Goal: Task Accomplishment & Management: Use online tool/utility

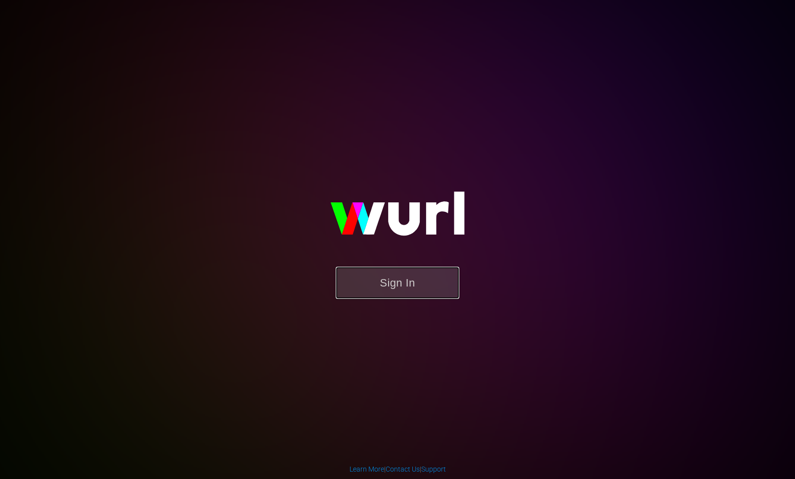
click at [381, 289] on button "Sign In" at bounding box center [398, 282] width 124 height 32
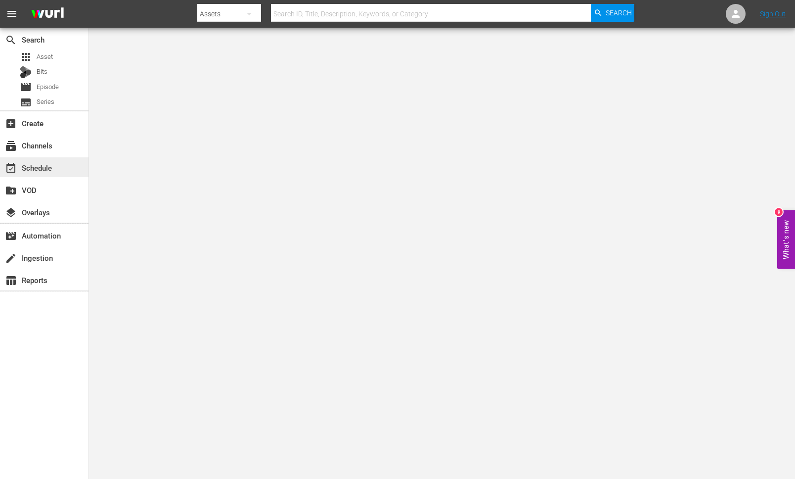
click at [33, 171] on div "event_available Schedule" at bounding box center [27, 166] width 55 height 9
click at [37, 169] on div "event_available Schedule" at bounding box center [27, 166] width 55 height 9
click at [47, 212] on div "layers Overlays" at bounding box center [27, 210] width 55 height 9
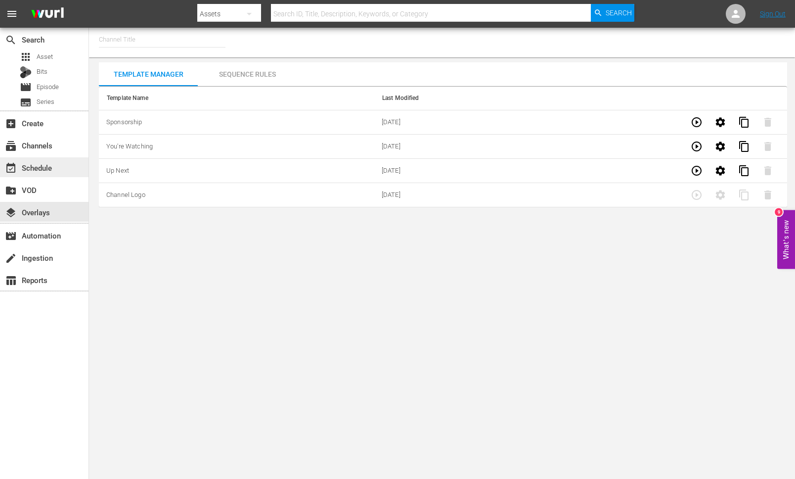
click at [39, 169] on div "event_available Schedule" at bounding box center [27, 166] width 55 height 9
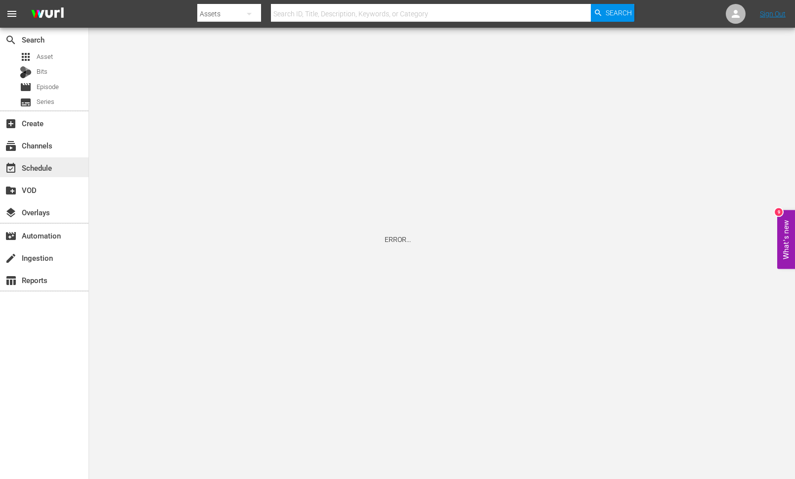
click at [45, 167] on div "event_available Schedule" at bounding box center [27, 166] width 55 height 9
click at [49, 145] on div "subscriptions Channels" at bounding box center [27, 143] width 55 height 9
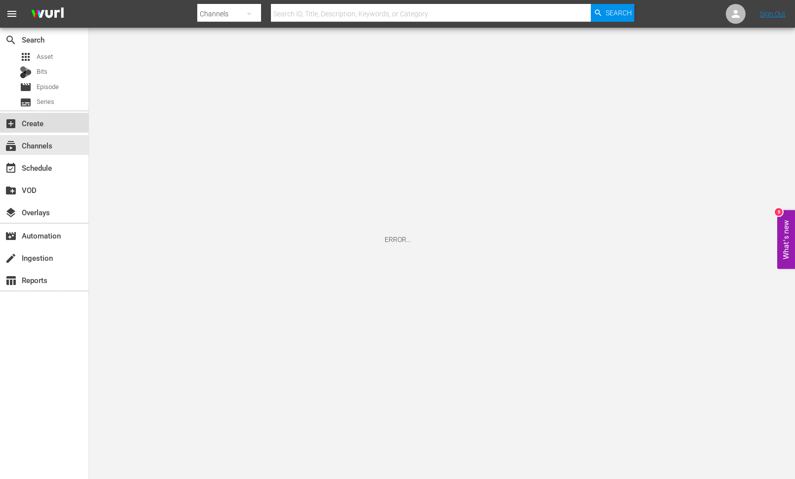
click at [46, 122] on div "add_box Create" at bounding box center [27, 121] width 55 height 9
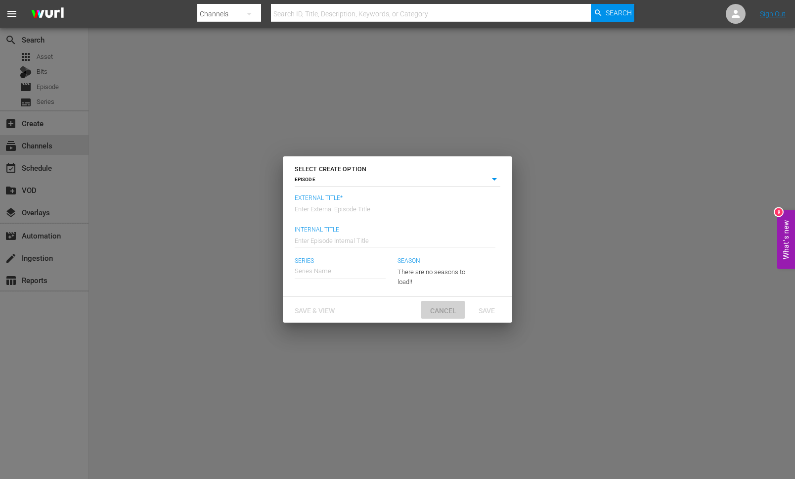
click at [443, 311] on span "Cancel" at bounding box center [443, 311] width 42 height 8
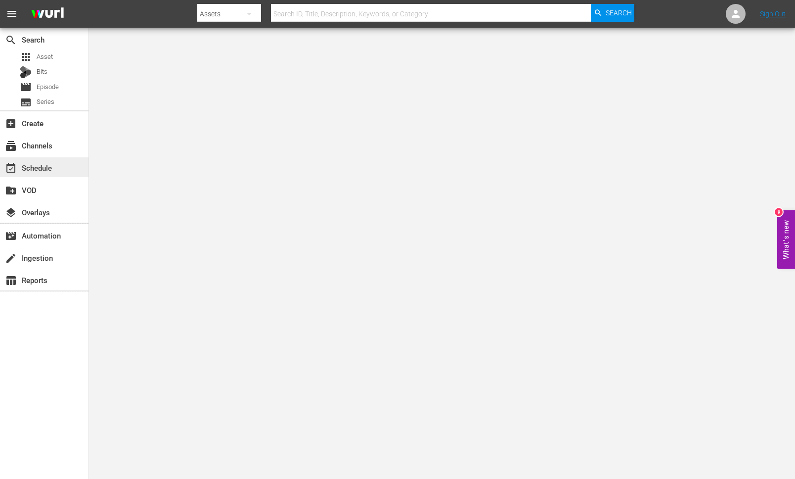
click at [39, 167] on div "event_available Schedule" at bounding box center [27, 166] width 55 height 9
